Goal: Navigation & Orientation: Find specific page/section

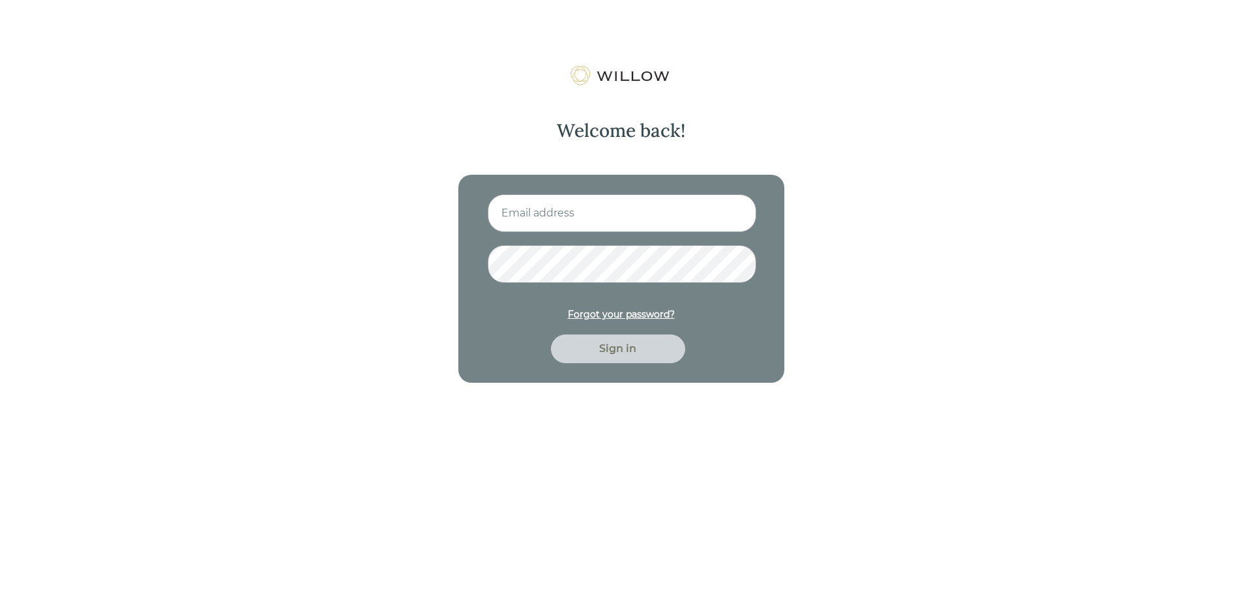
type input "[EMAIL_ADDRESS][PERSON_NAME][DOMAIN_NAME]"
click at [611, 353] on div "Sign in" at bounding box center [618, 349] width 104 height 16
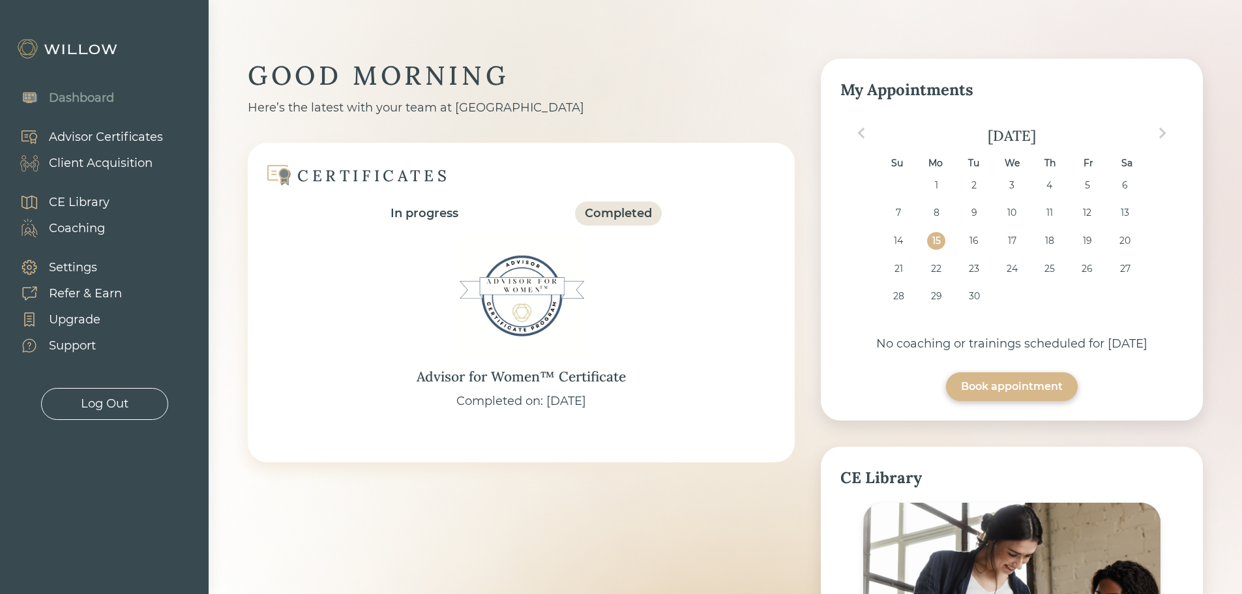
click at [95, 158] on div "Client Acquisition" at bounding box center [101, 163] width 104 height 18
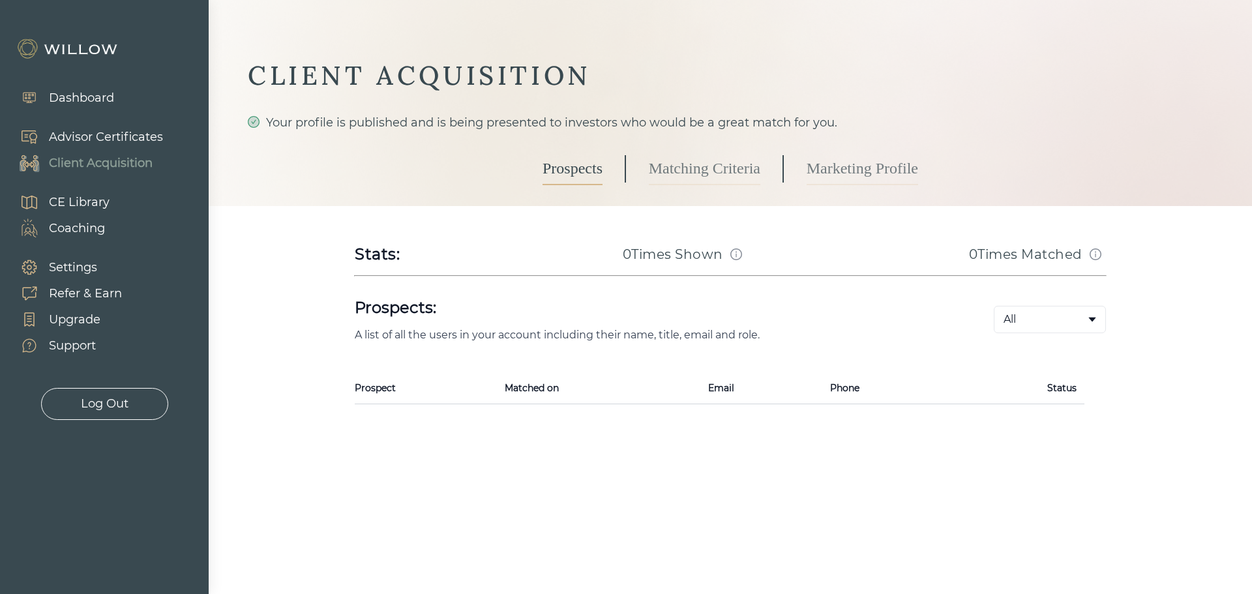
click at [714, 170] on link "Matching Criteria" at bounding box center [704, 169] width 111 height 33
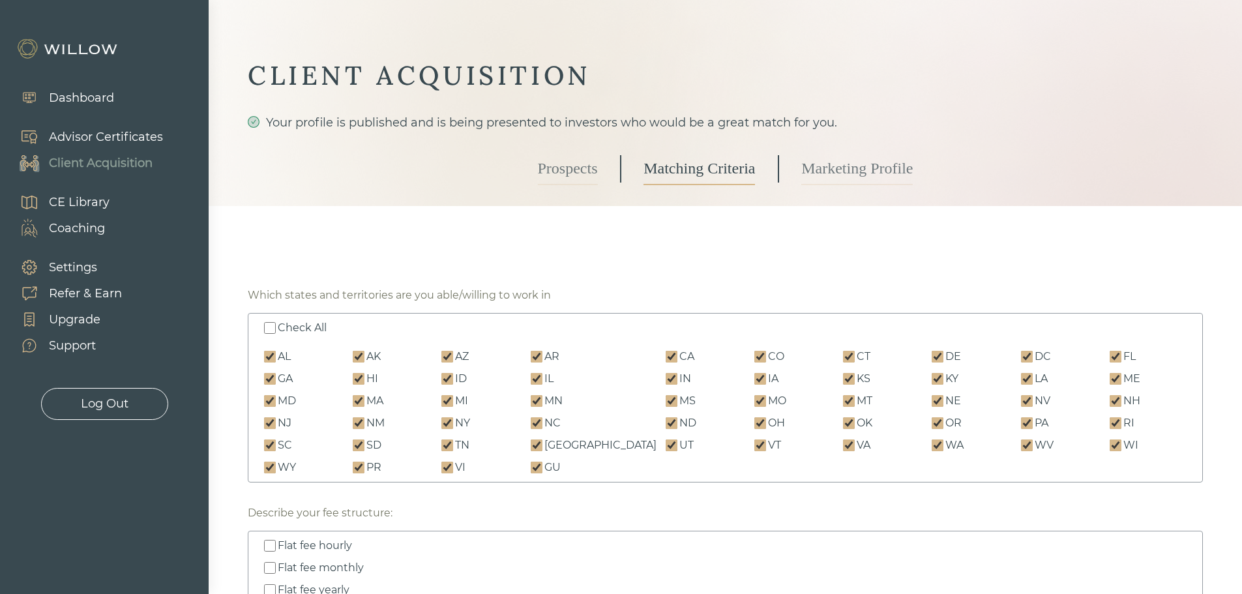
click at [595, 165] on link "Prospects" at bounding box center [568, 169] width 60 height 33
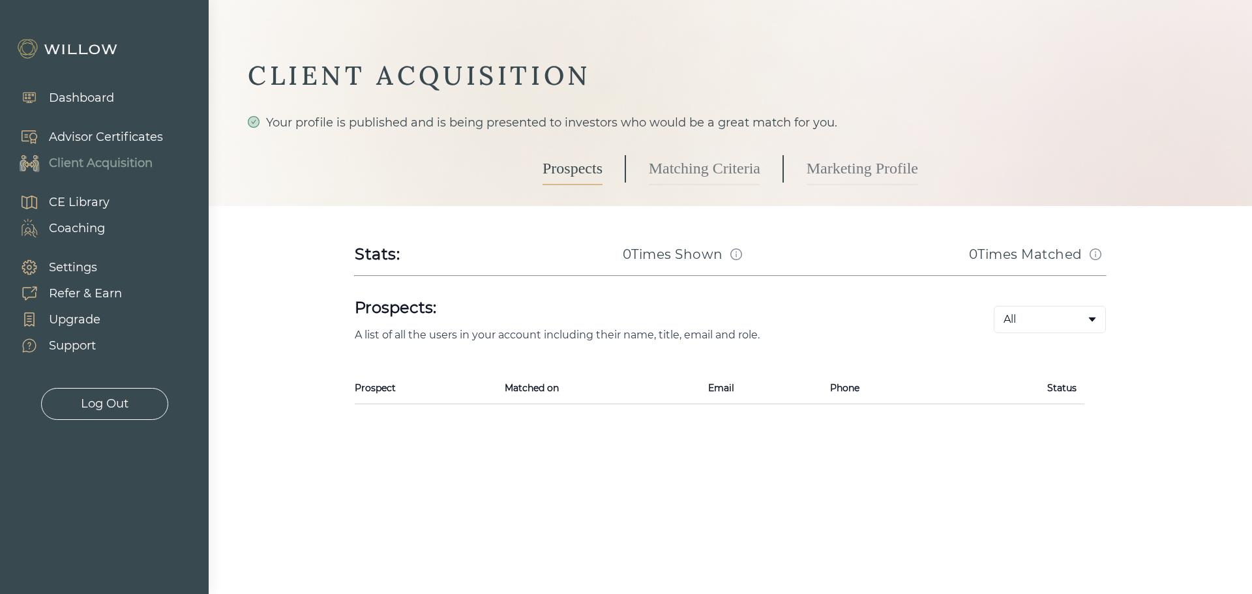
click at [100, 293] on div "Refer & Earn" at bounding box center [85, 294] width 73 height 18
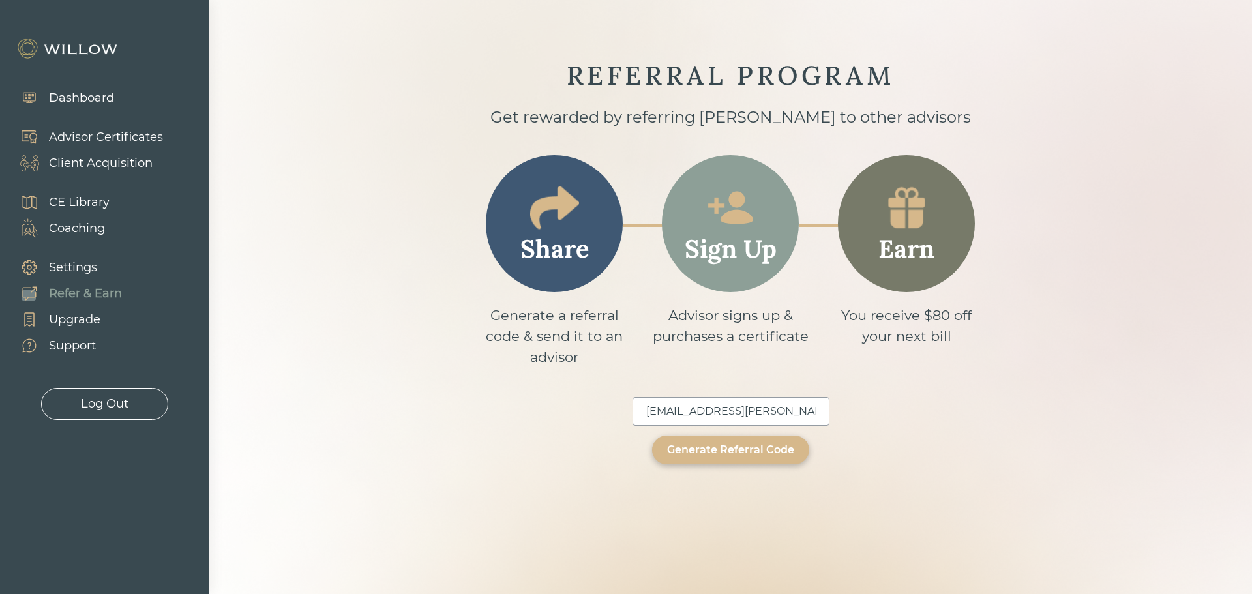
click at [98, 394] on div "Log Out" at bounding box center [104, 404] width 127 height 32
